Goal: Navigation & Orientation: Find specific page/section

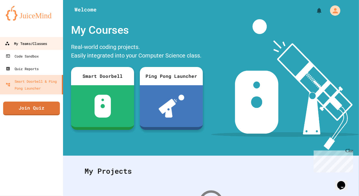
click at [34, 42] on div "My Teams/Classes" at bounding box center [26, 43] width 42 height 7
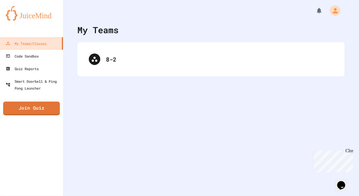
click at [104, 72] on div "8-2" at bounding box center [210, 59] width 267 height 34
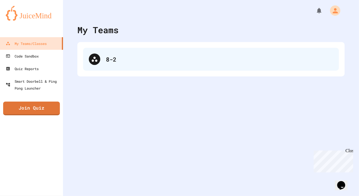
click at [103, 69] on div "8-2" at bounding box center [211, 59] width 256 height 23
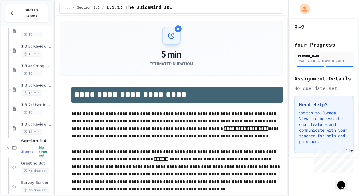
scroll to position [445, 0]
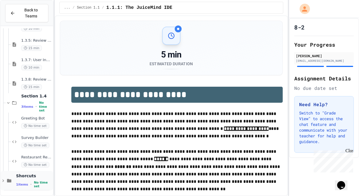
click at [10, 180] on icon at bounding box center [9, 180] width 4 height 3
click at [0, 177] on div "Back to Teams 1.3.2: Review - Mathematical Operators 15 min 1.3.4: String Opera…" at bounding box center [27, 98] width 54 height 196
click at [4, 183] on icon at bounding box center [3, 181] width 5 height 5
click at [8, 185] on div "Shorcuts 1 items • No time set" at bounding box center [27, 180] width 52 height 19
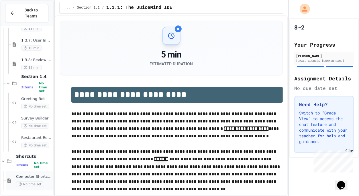
click at [25, 181] on div "Computer Shortcuts No time set" at bounding box center [34, 181] width 36 height 13
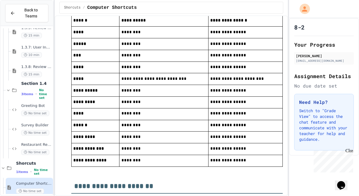
scroll to position [539, 0]
